Goal: Task Accomplishment & Management: Manage account settings

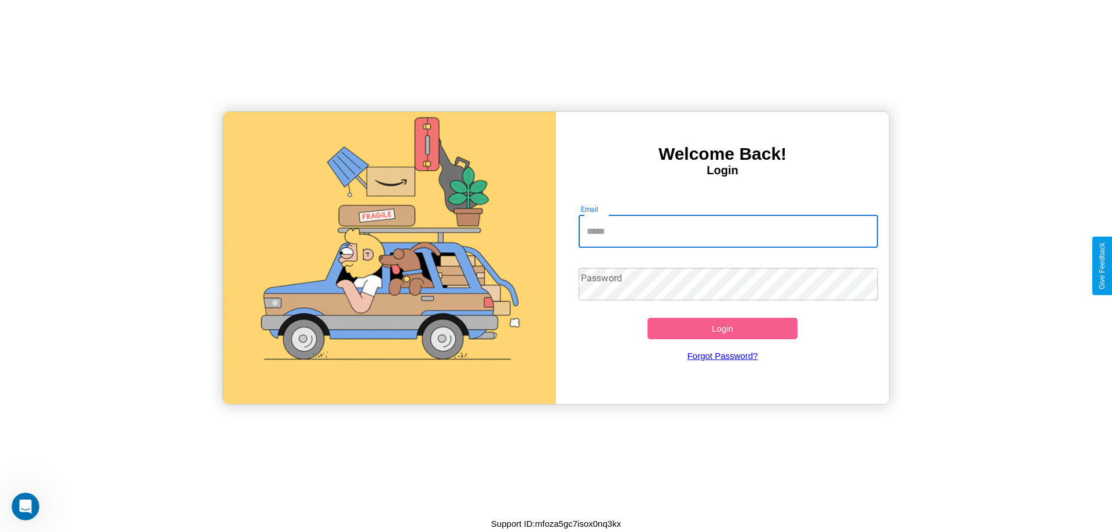
click at [728, 231] on input "Email" at bounding box center [729, 231] width 300 height 32
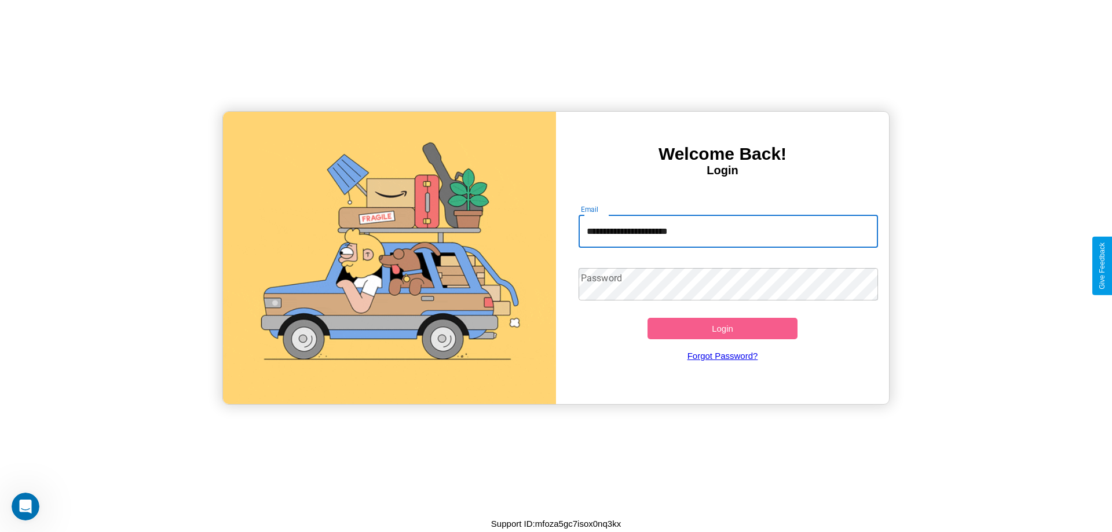
type input "**********"
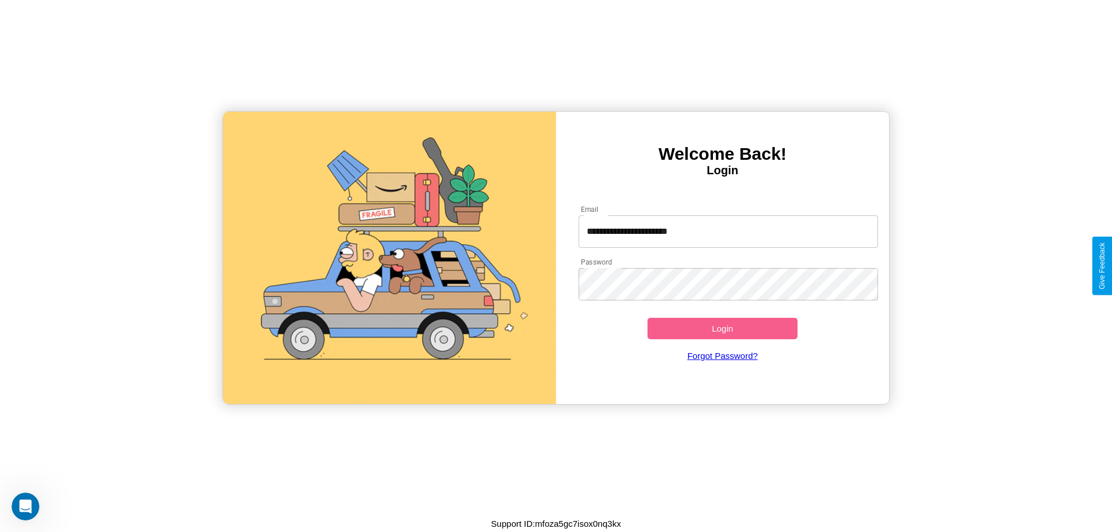
click at [722, 328] on button "Login" at bounding box center [722, 328] width 150 height 21
